Goal: Task Accomplishment & Management: Use online tool/utility

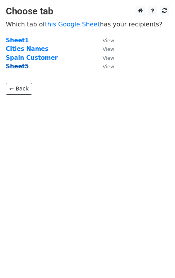
click at [12, 68] on strong "Sheet5" at bounding box center [17, 66] width 23 height 7
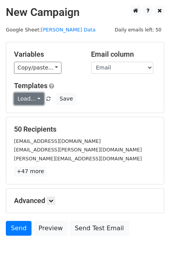
click at [23, 100] on link "Load..." at bounding box center [29, 99] width 30 height 12
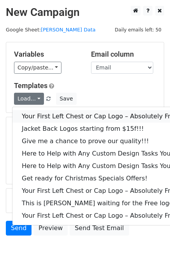
click at [35, 116] on link "Your First Left Chest or Cap Logo – Absolutely Free" at bounding box center [104, 116] width 185 height 12
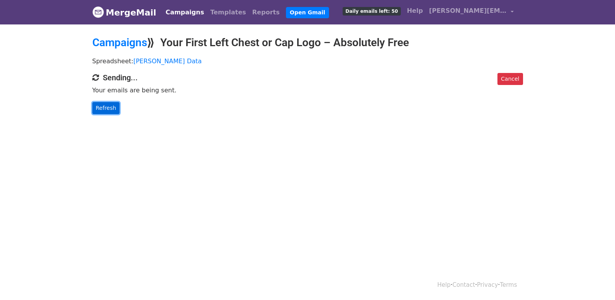
click at [99, 108] on link "Refresh" at bounding box center [106, 108] width 28 height 12
click at [99, 107] on link "Refresh" at bounding box center [106, 108] width 28 height 12
